Goal: Task Accomplishment & Management: Use online tool/utility

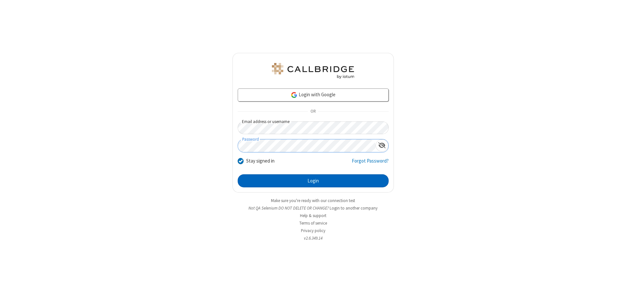
click at [313, 181] on button "Login" at bounding box center [313, 180] width 151 height 13
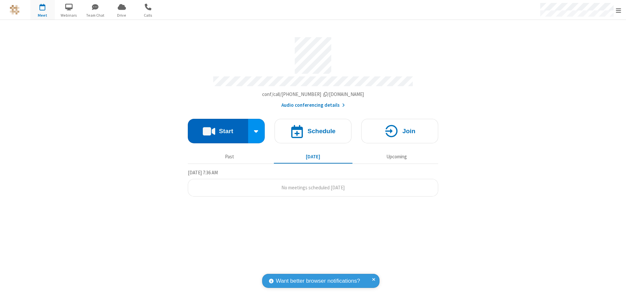
click at [218, 128] on button "Start" at bounding box center [218, 131] width 60 height 24
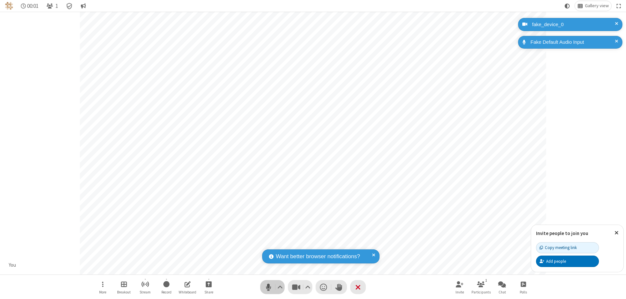
click at [268, 287] on span "Mute (⌘+Shift+A)" at bounding box center [269, 286] width 10 height 9
click at [268, 287] on span "Unmute (⌘+Shift+A)" at bounding box center [269, 286] width 10 height 9
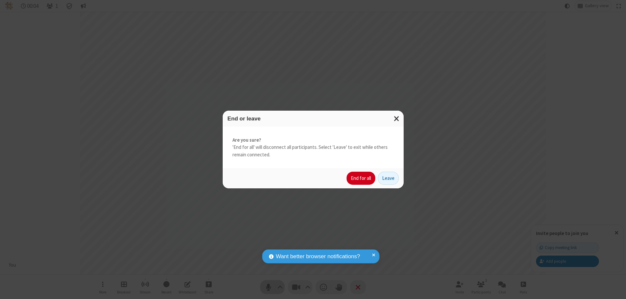
click at [361, 178] on button "End for all" at bounding box center [361, 178] width 29 height 13
